Goal: Task Accomplishment & Management: Manage account settings

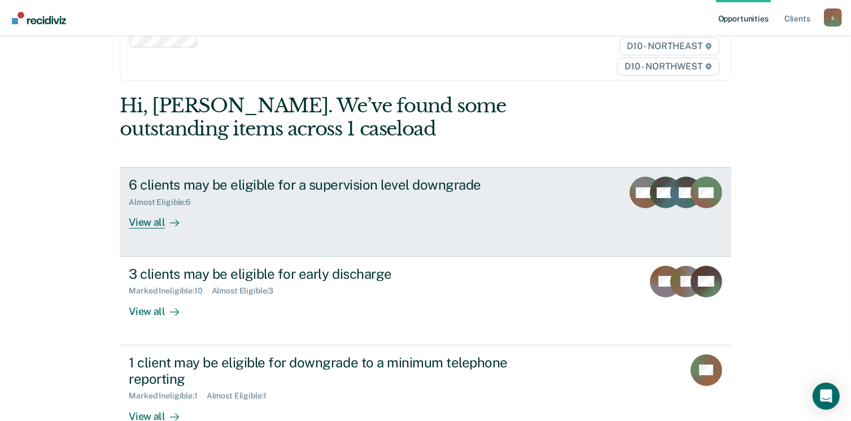
scroll to position [169, 0]
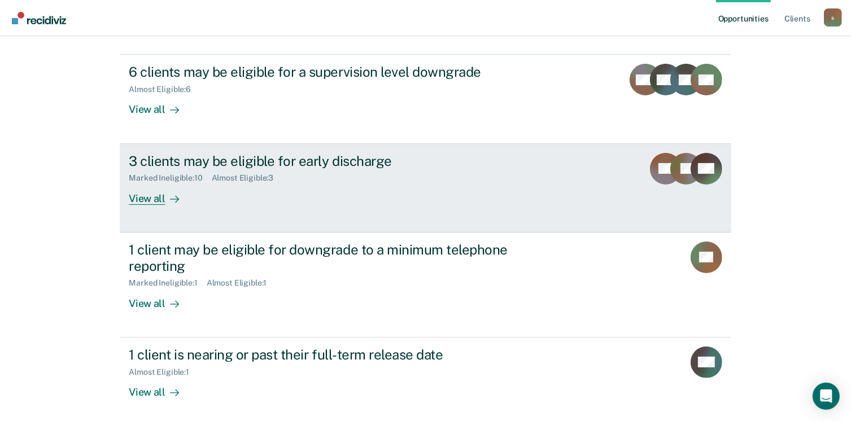
click at [146, 202] on div "View all" at bounding box center [160, 194] width 63 height 22
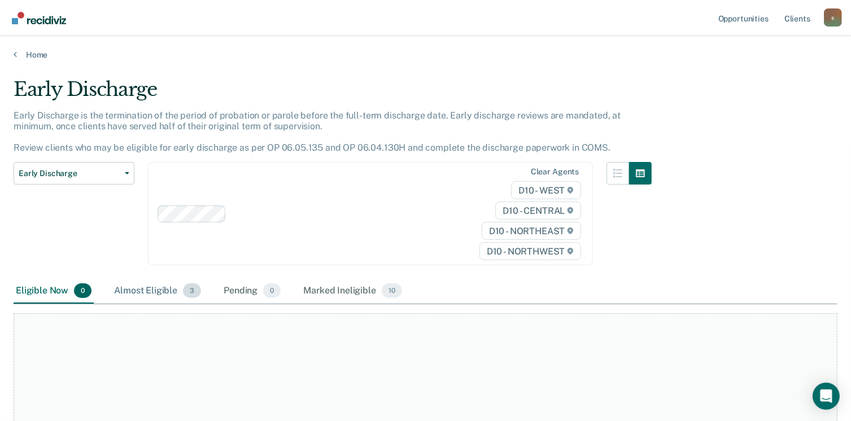
click at [169, 294] on div "Almost Eligible 3" at bounding box center [157, 291] width 91 height 25
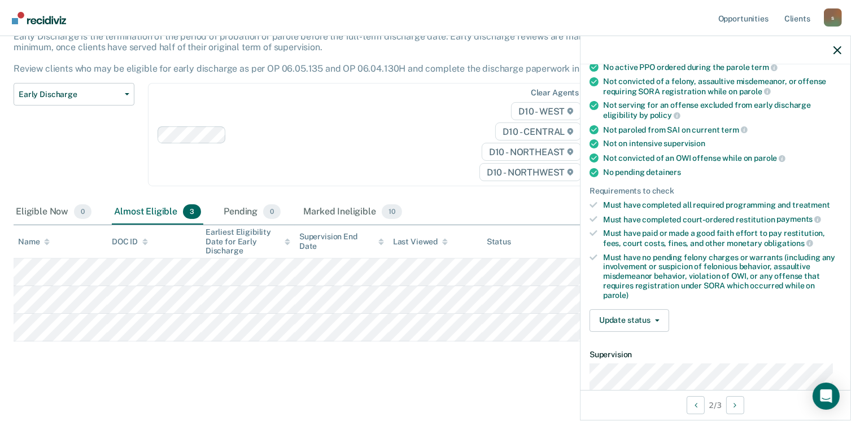
scroll to position [226, 0]
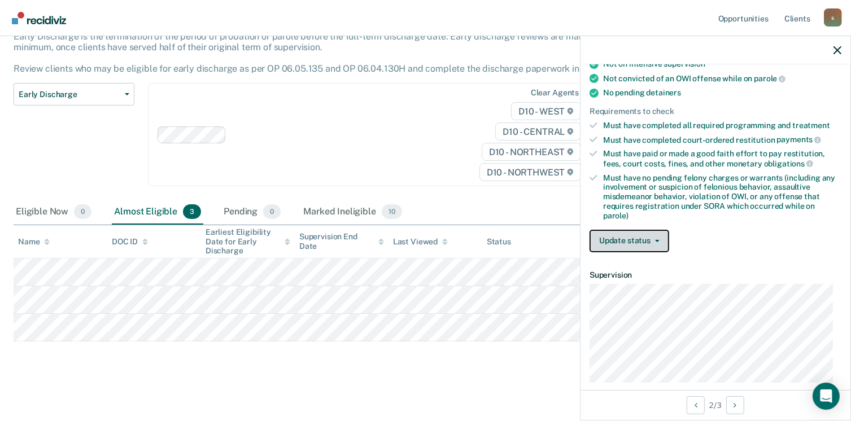
click at [658, 240] on icon "button" at bounding box center [657, 241] width 5 height 2
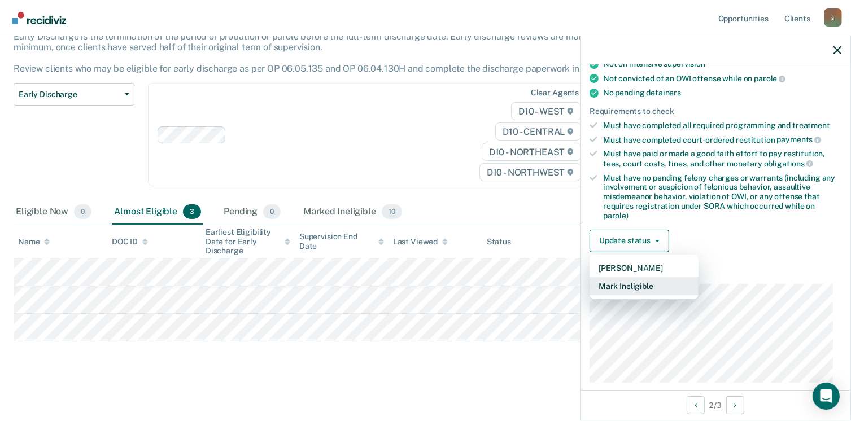
click at [653, 281] on button "Mark Ineligible" at bounding box center [643, 286] width 109 height 18
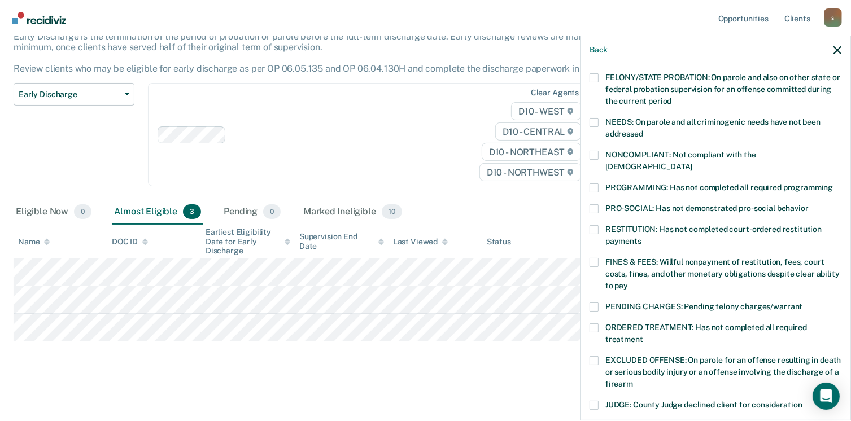
scroll to position [169, 0]
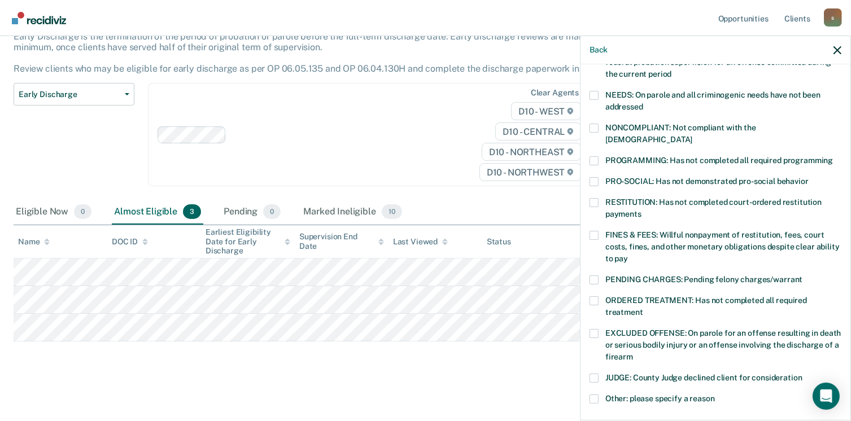
click at [594, 329] on span at bounding box center [593, 333] width 9 height 9
click at [633, 353] on input "EXCLUDED OFFENSE: On parole for an offense resulting in death or serious bodily…" at bounding box center [633, 353] width 0 height 0
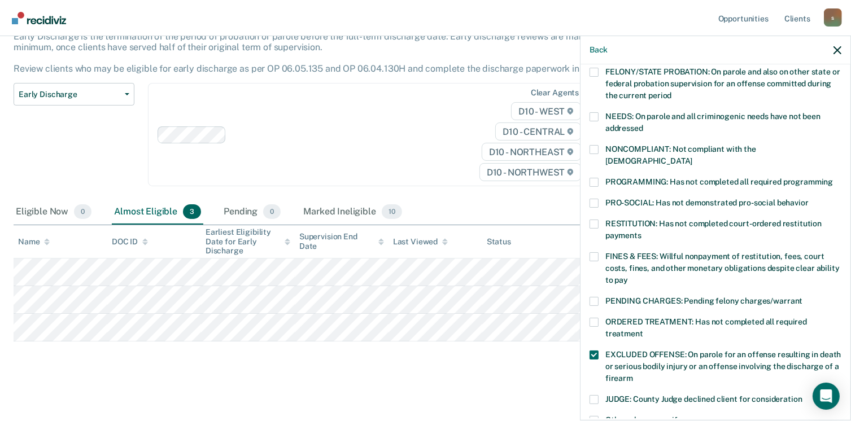
scroll to position [226, 0]
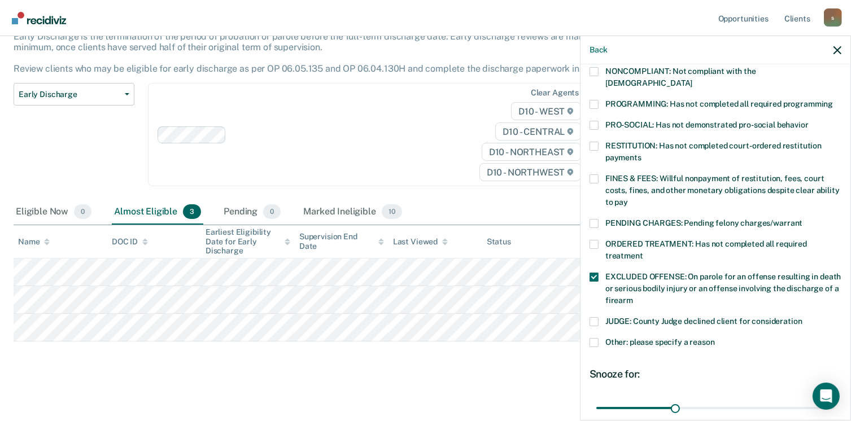
click at [593, 174] on span at bounding box center [593, 178] width 9 height 9
click at [628, 198] on input "FINES & FEES: Willful nonpayment of restitution, fees, court costs, fines, and …" at bounding box center [628, 198] width 0 height 0
click at [594, 273] on span at bounding box center [593, 277] width 9 height 9
click at [633, 296] on input "EXCLUDED OFFENSE: On parole for an offense resulting in death or serious bodily…" at bounding box center [633, 296] width 0 height 0
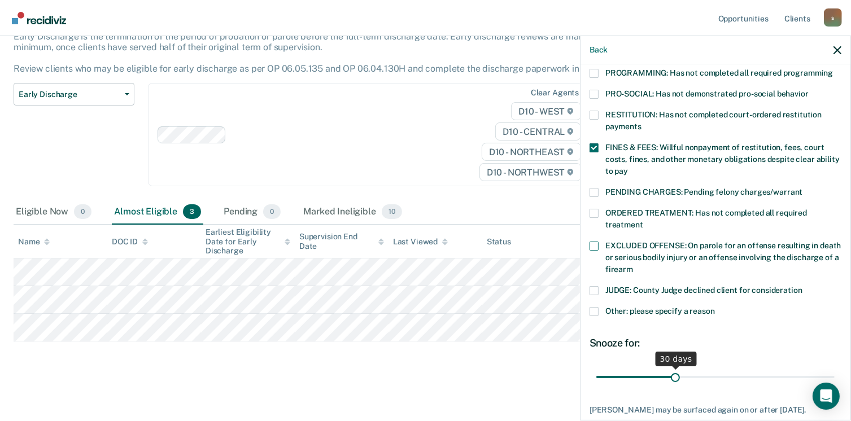
scroll to position [311, 0]
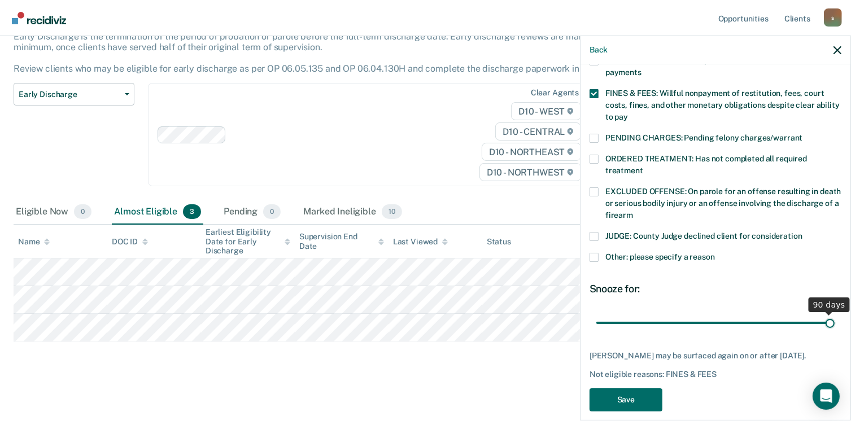
drag, startPoint x: 673, startPoint y: 310, endPoint x: 829, endPoint y: 303, distance: 155.4
type input "90"
click at [829, 313] on input "range" at bounding box center [715, 323] width 238 height 20
click at [640, 389] on button "Save" at bounding box center [625, 399] width 73 height 23
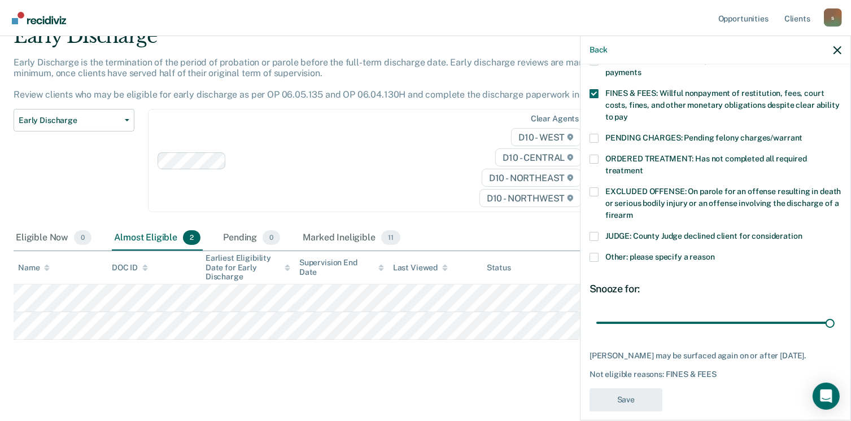
scroll to position [52, 0]
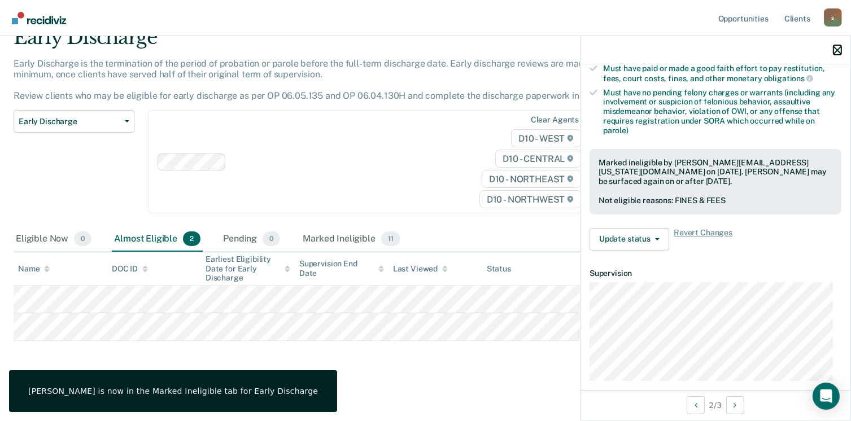
click at [839, 45] on button "button" at bounding box center [837, 50] width 8 height 10
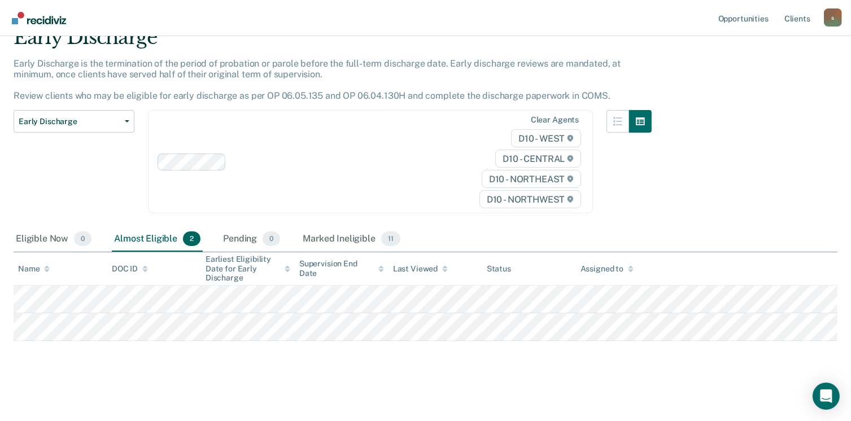
scroll to position [0, 0]
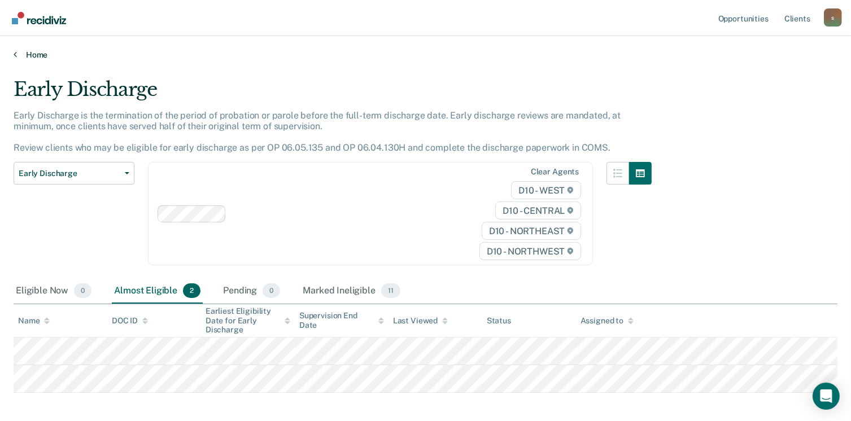
click at [38, 52] on link "Home" at bounding box center [426, 55] width 824 height 10
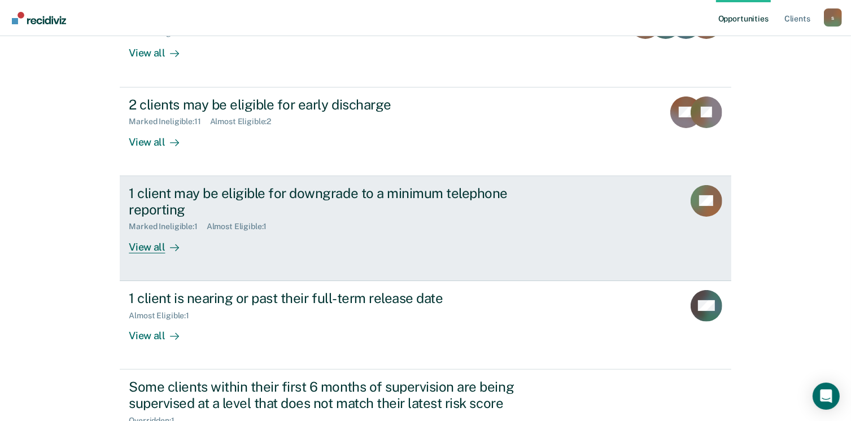
scroll to position [339, 0]
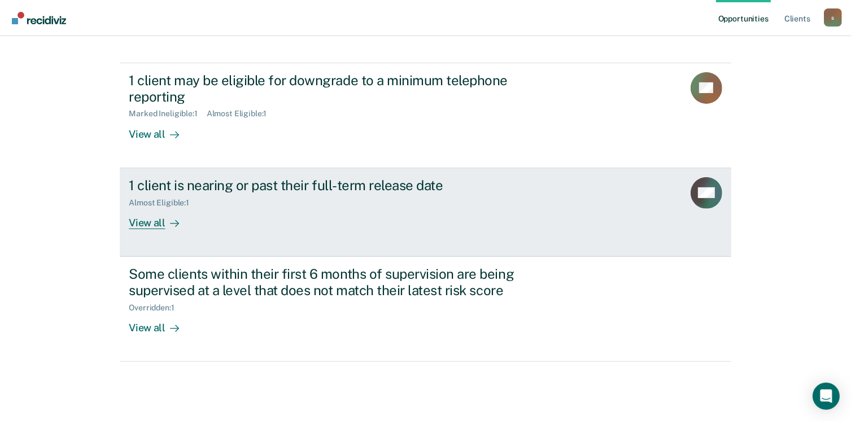
click at [142, 228] on div "View all" at bounding box center [160, 218] width 63 height 22
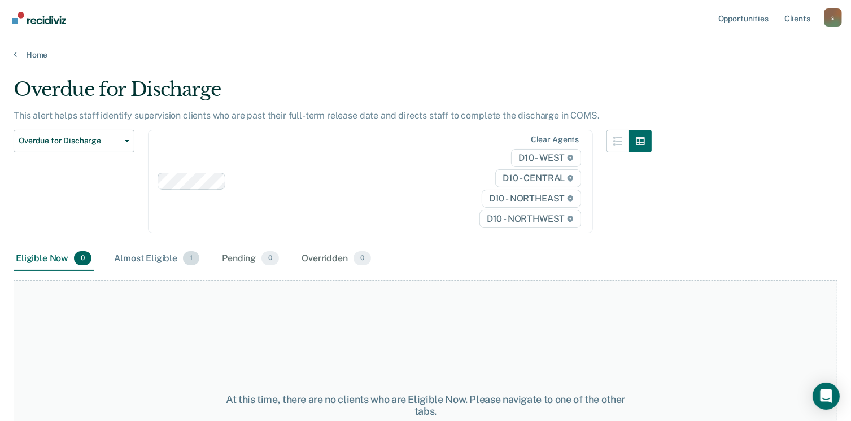
click at [167, 256] on div "Almost Eligible 1" at bounding box center [157, 259] width 90 height 25
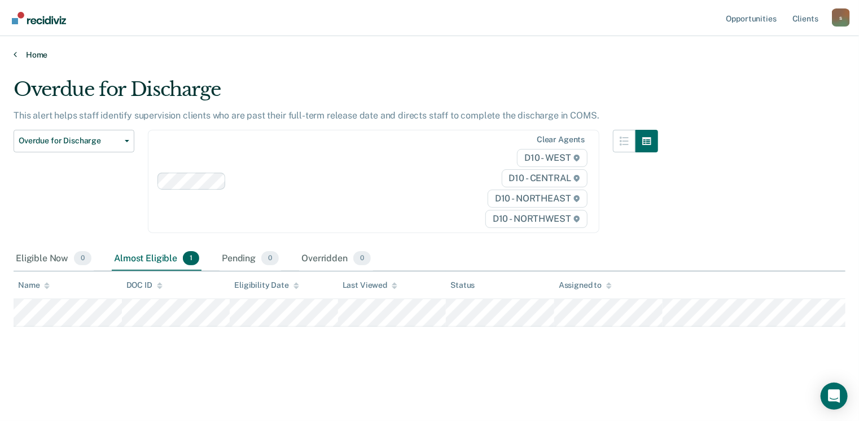
click at [36, 51] on link "Home" at bounding box center [430, 55] width 832 height 10
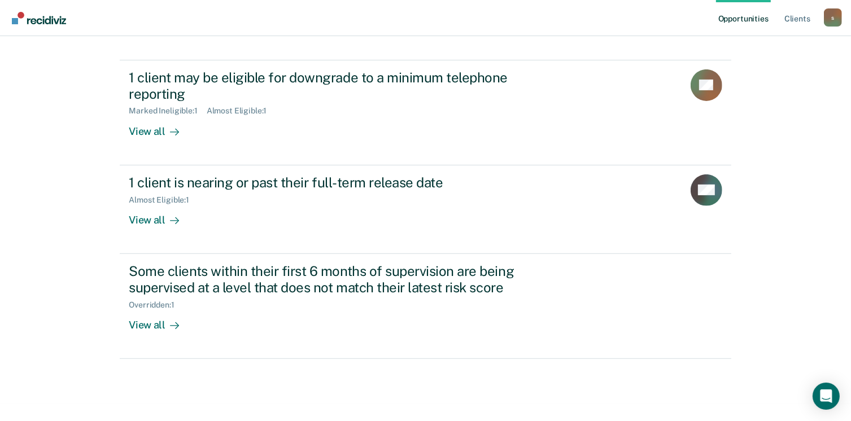
scroll to position [347, 0]
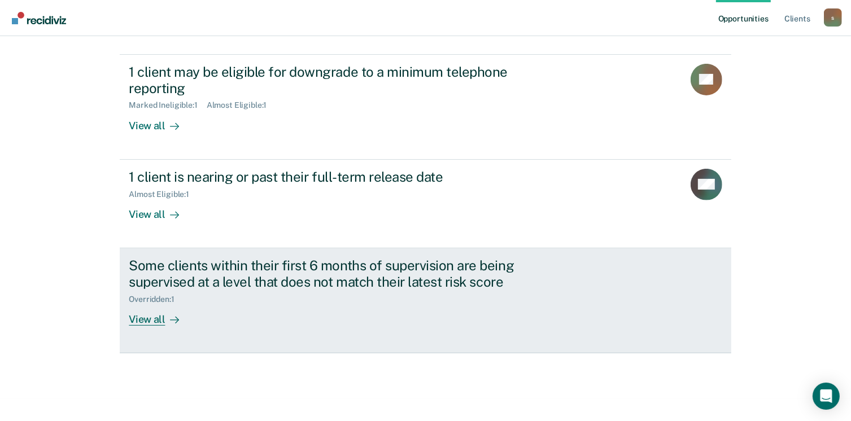
click at [146, 319] on div "View all" at bounding box center [160, 315] width 63 height 22
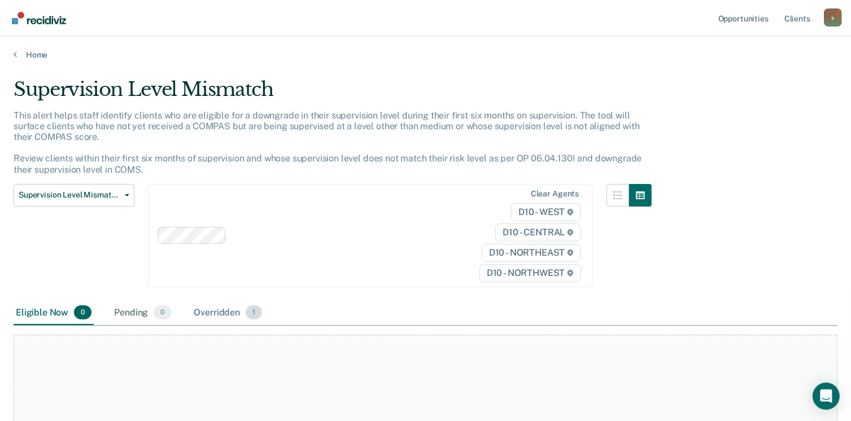
click at [210, 310] on div "Overridden 1" at bounding box center [228, 313] width 73 height 25
